Goal: Task Accomplishment & Management: Use online tool/utility

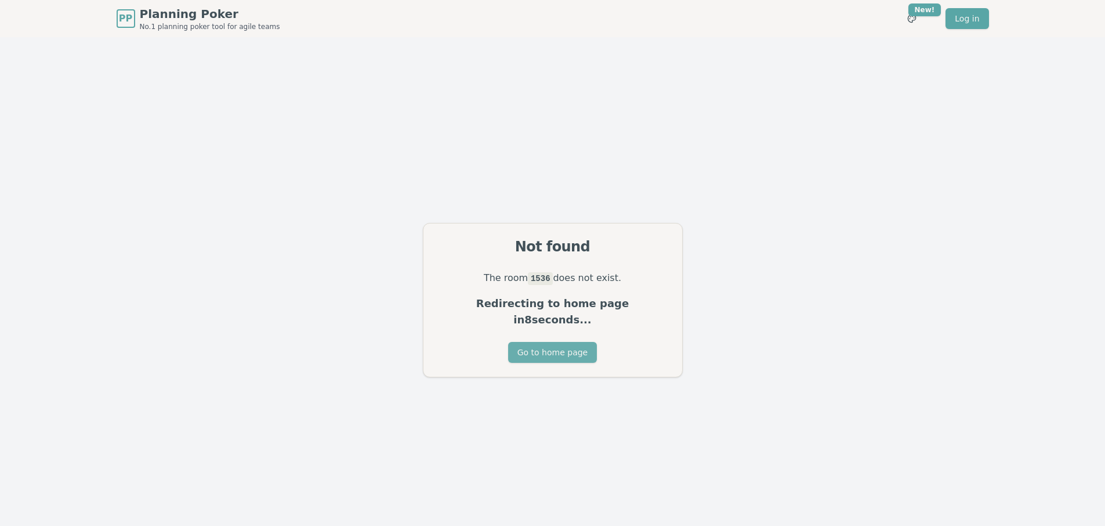
click at [563, 342] on button "Go to home page" at bounding box center [552, 352] width 89 height 21
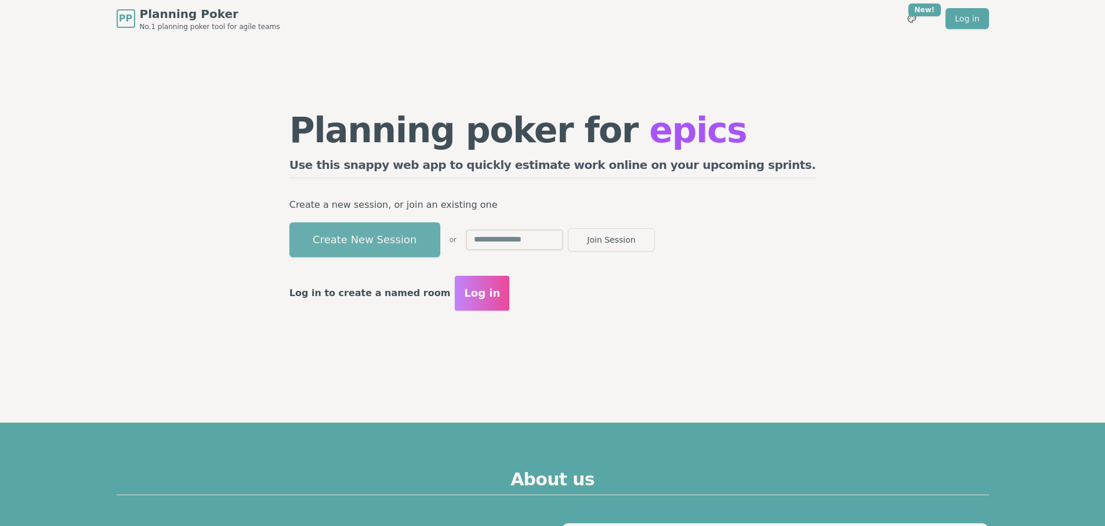
click at [432, 243] on button "Create New Session" at bounding box center [365, 239] width 151 height 35
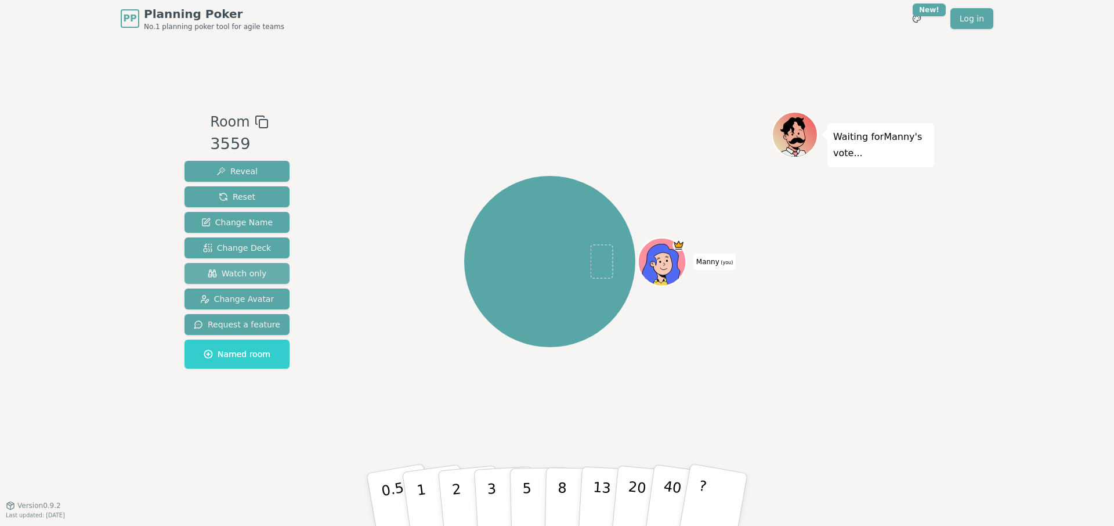
click at [256, 273] on span "Watch only" at bounding box center [237, 273] width 59 height 12
